Goal: Task Accomplishment & Management: Manage account settings

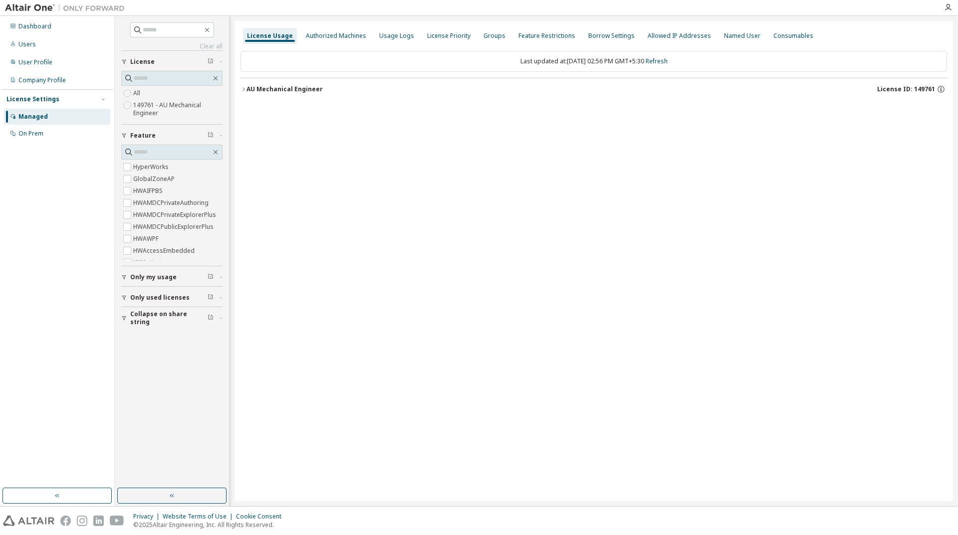
click at [942, 10] on div at bounding box center [948, 7] width 20 height 8
click at [947, 9] on icon "button" at bounding box center [948, 7] width 8 height 8
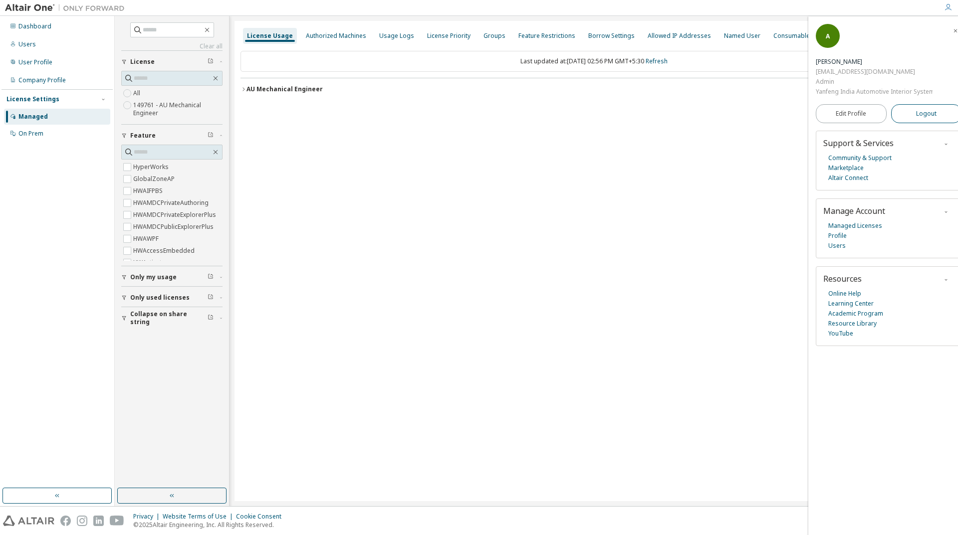
click at [917, 114] on span "Logout" at bounding box center [926, 114] width 20 height 10
